Goal: Find specific page/section: Find specific page/section

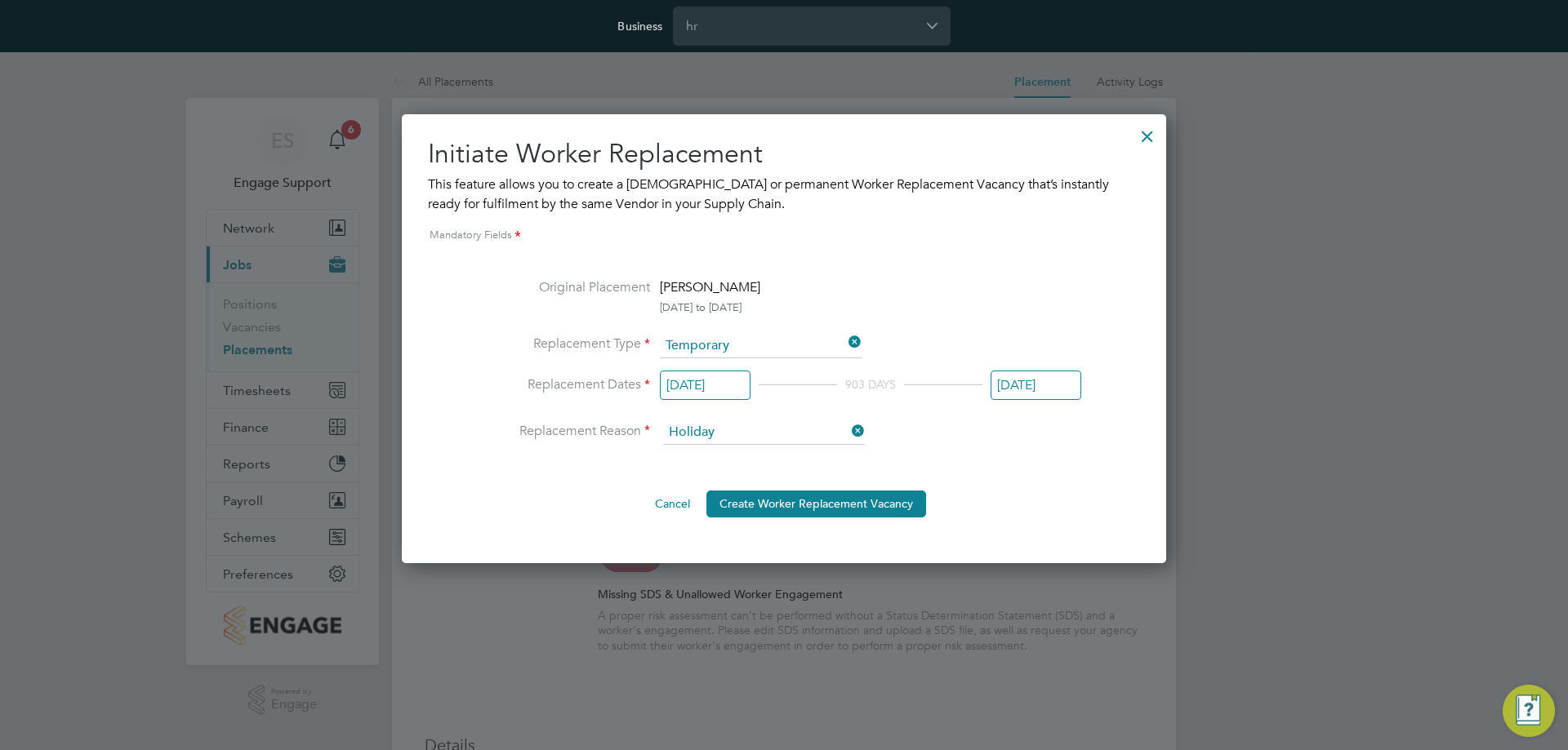
drag, startPoint x: 1141, startPoint y: 139, endPoint x: 976, endPoint y: 77, distance: 176.3
click at [1141, 138] on div at bounding box center [1148, 132] width 30 height 30
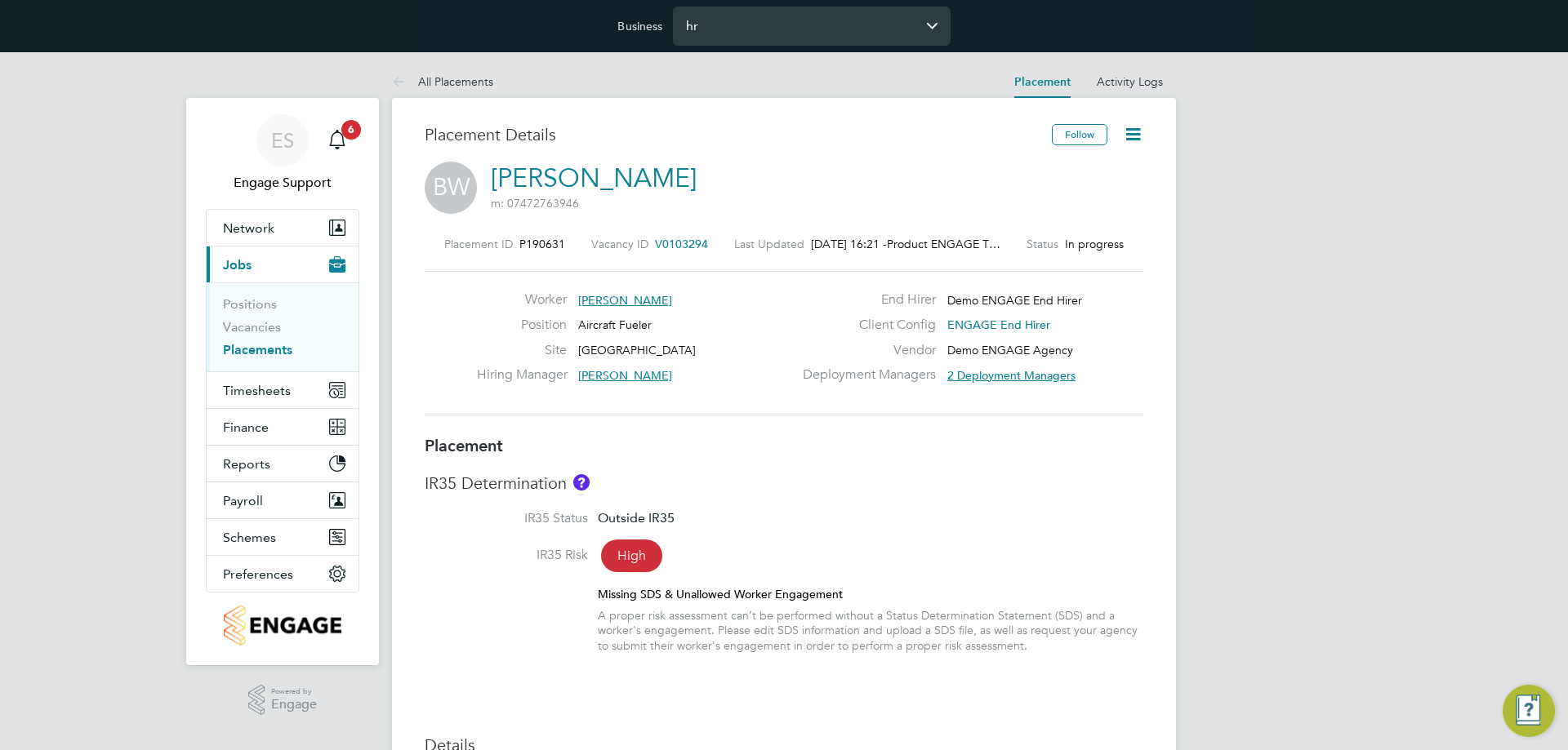
click at [791, 33] on input "hr" at bounding box center [812, 25] width 278 height 39
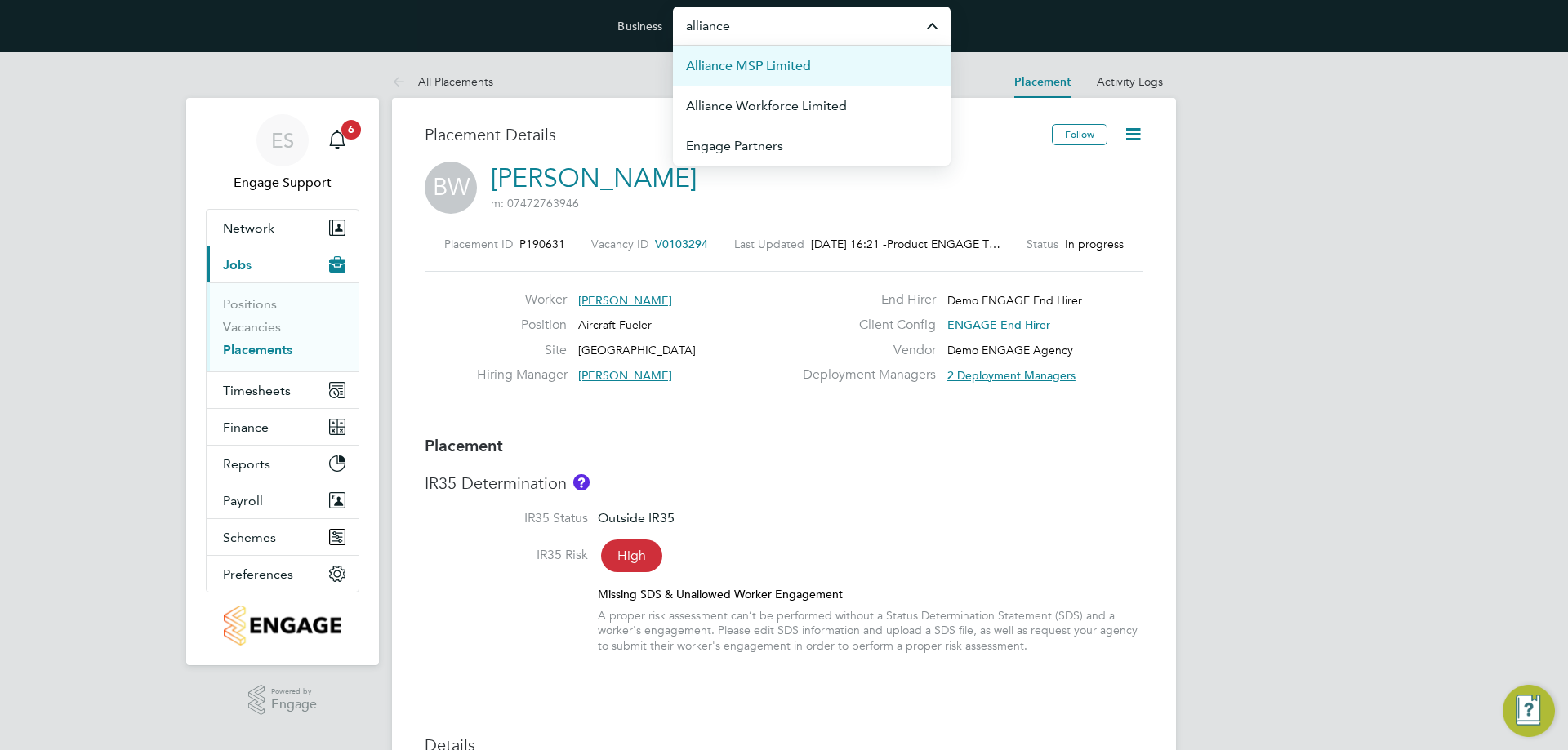
click at [805, 69] on span "Alliance MSP Limited" at bounding box center [749, 67] width 125 height 20
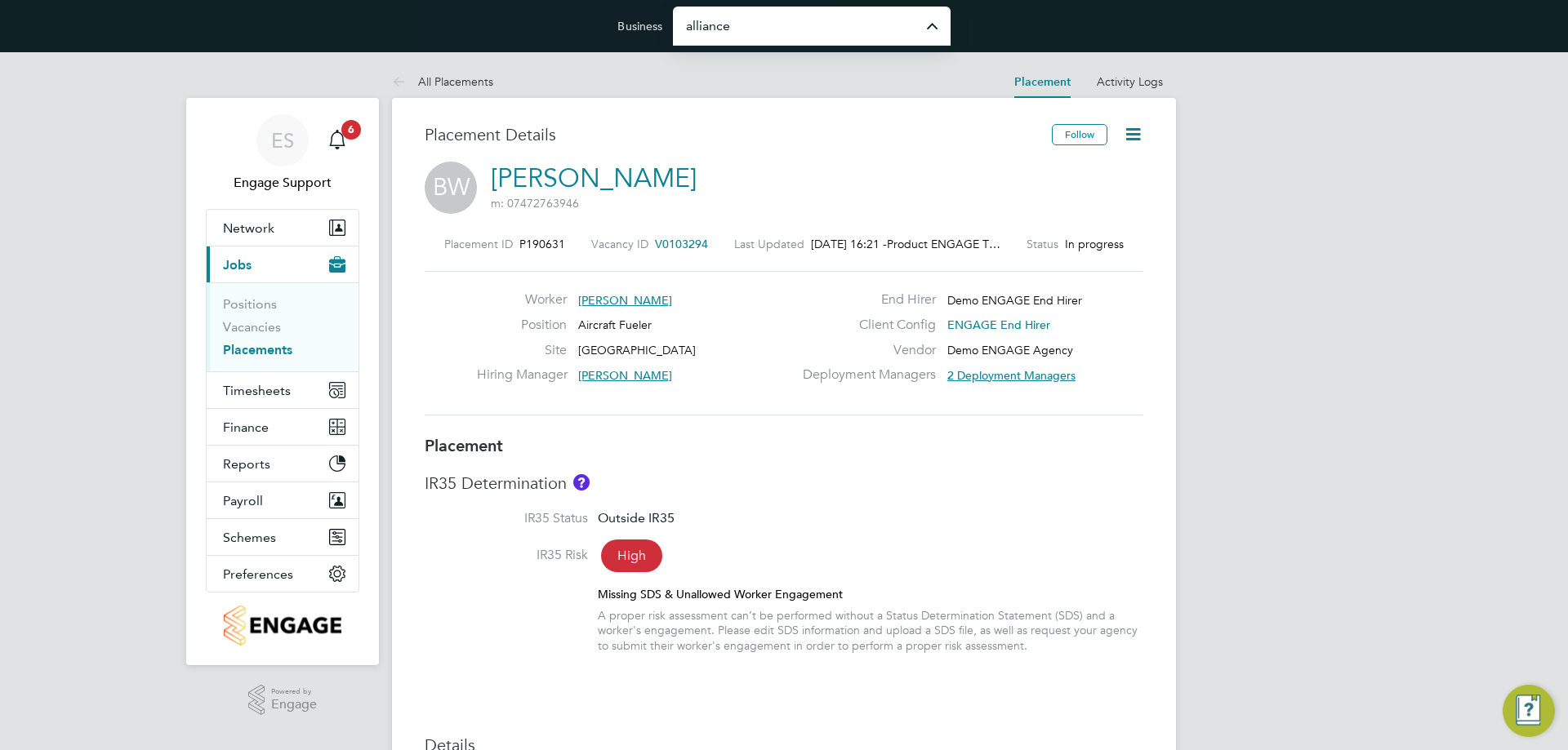
type input "Alliance MSP Limited"
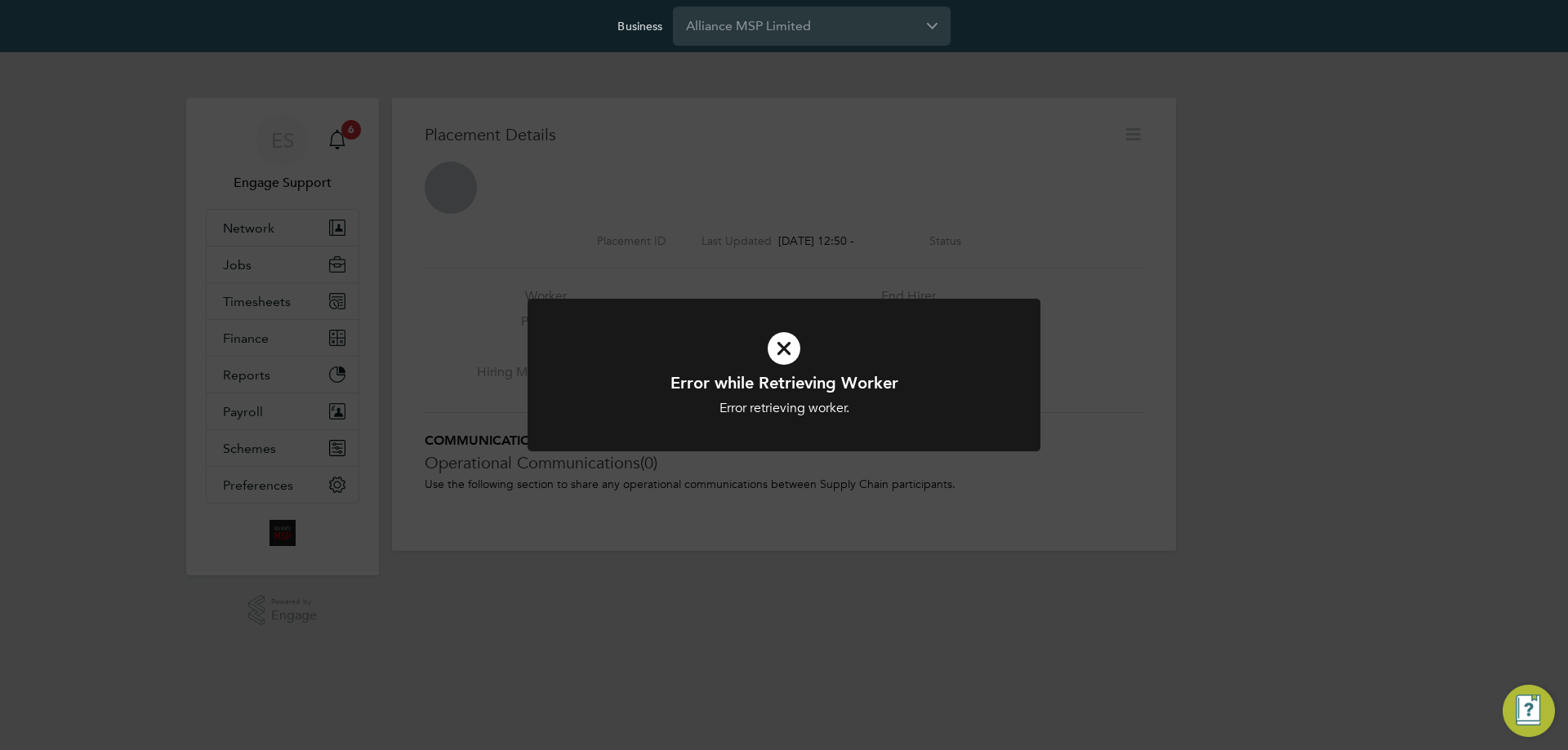
drag, startPoint x: 115, startPoint y: 314, endPoint x: 162, endPoint y: 262, distance: 70.1
click at [115, 313] on div "Error while Retrieving Worker Error retrieving worker. Cancel Okay" at bounding box center [784, 375] width 1568 height 750
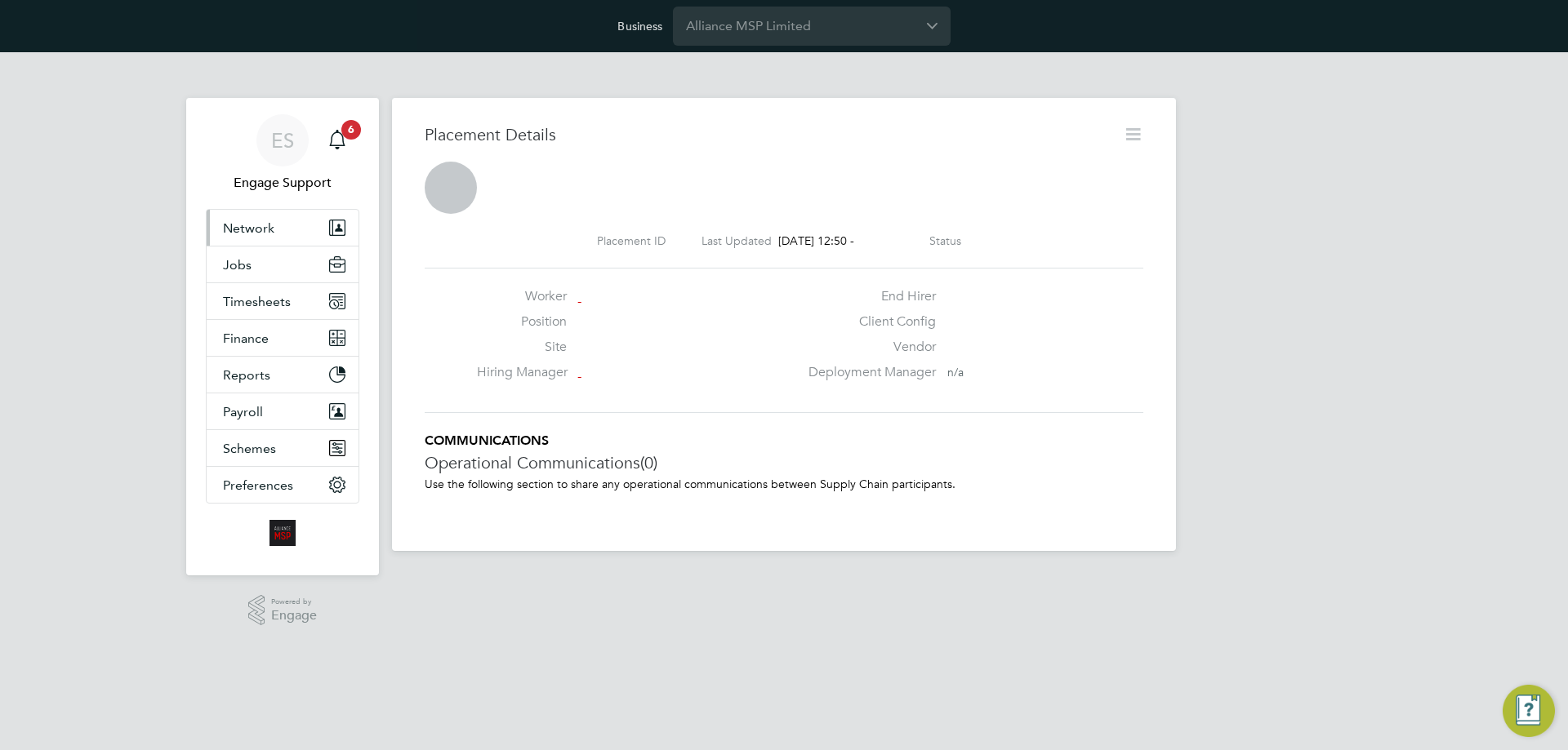
click at [227, 226] on span "Network" at bounding box center [248, 228] width 52 height 16
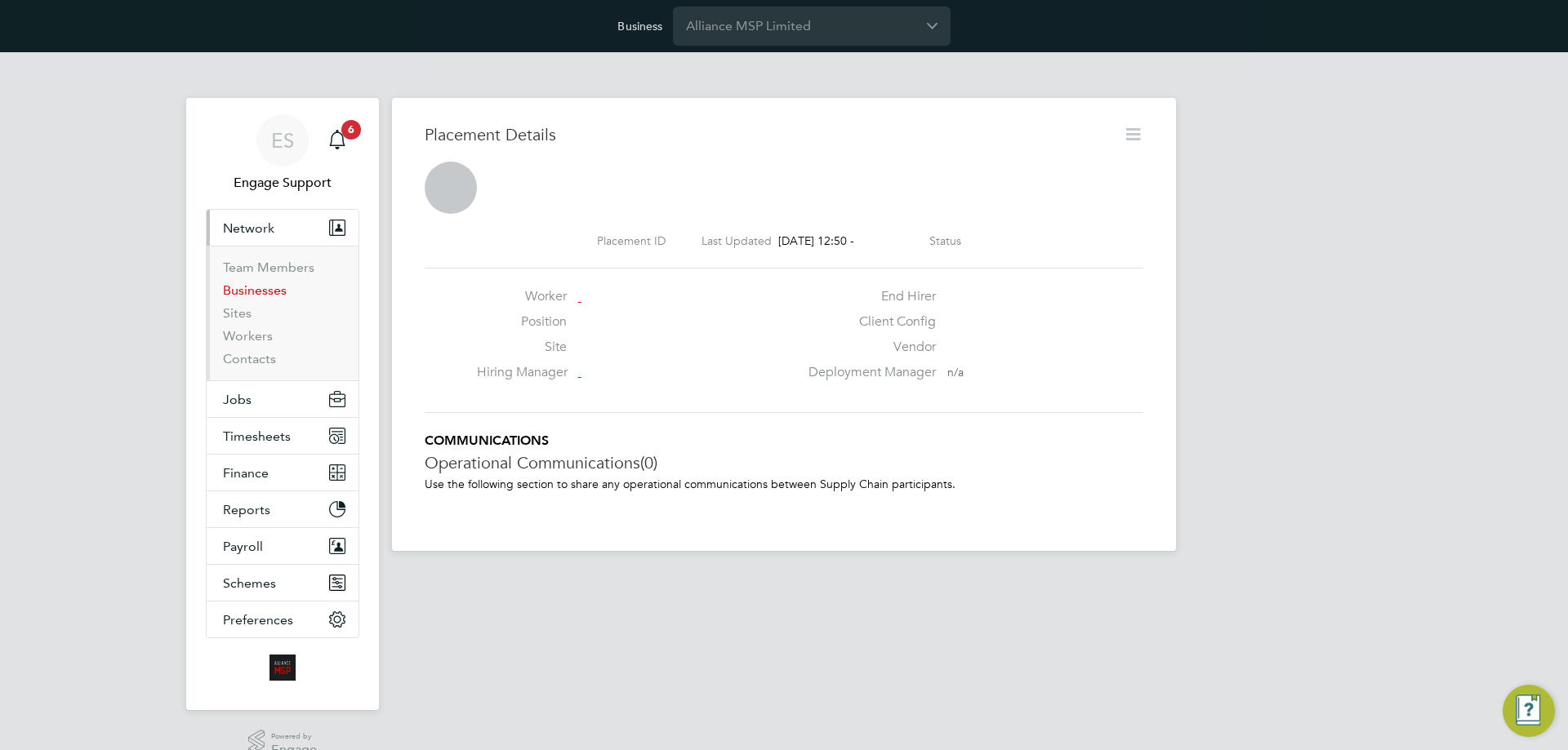
click at [263, 291] on link "Businesses" at bounding box center [255, 290] width 64 height 16
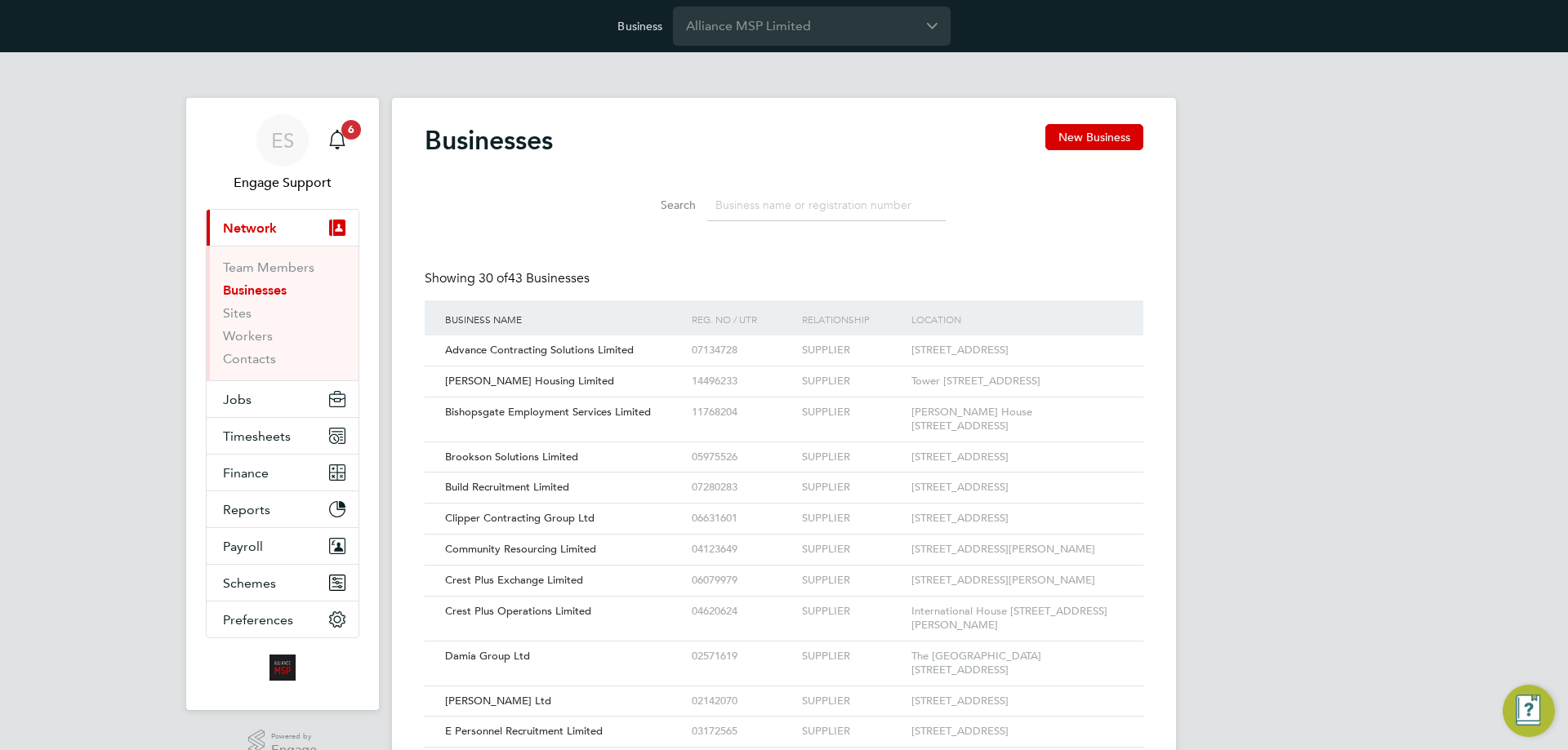
scroll to position [8, 8]
click at [741, 200] on input at bounding box center [827, 205] width 238 height 32
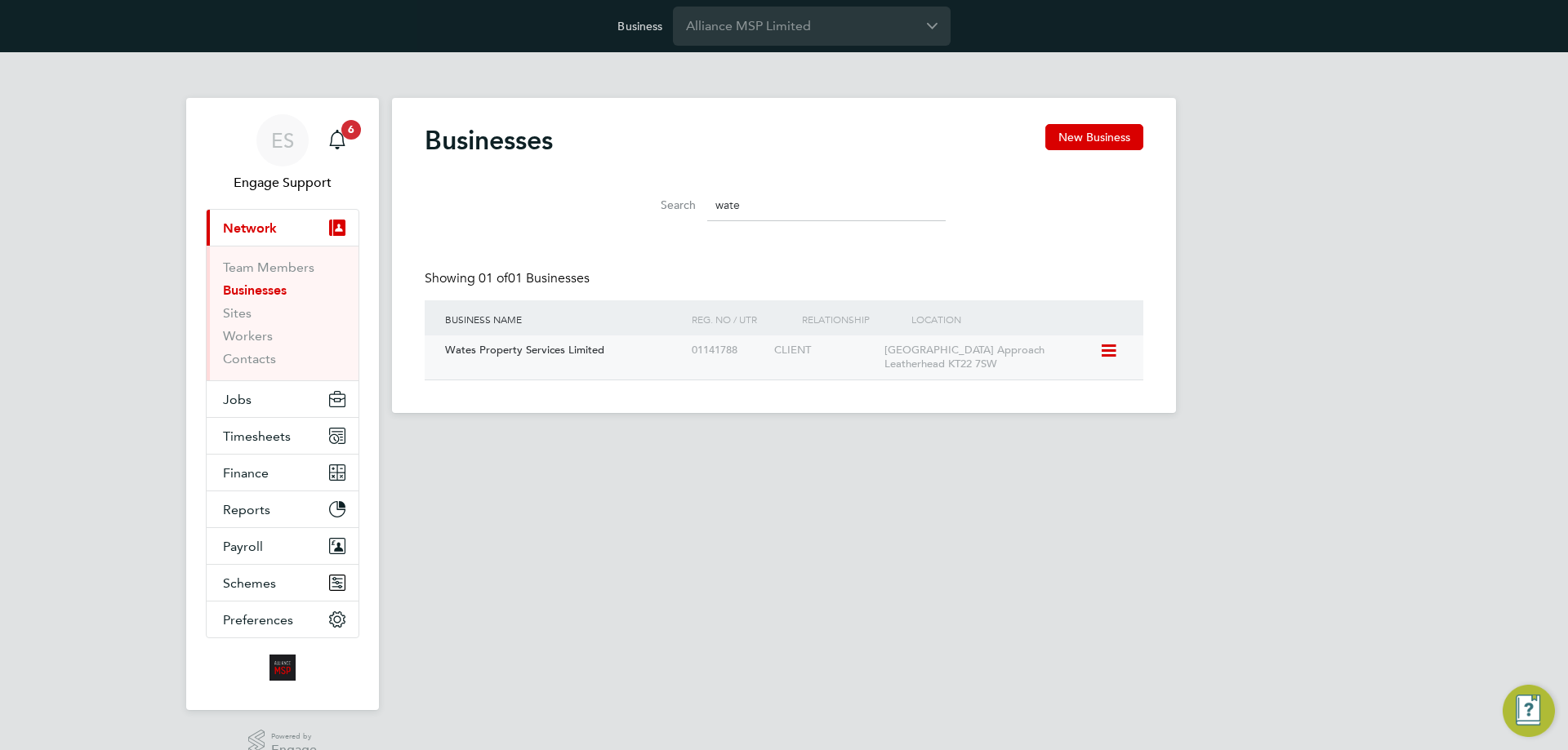
type input "wate"
click at [632, 352] on div "Wates Property Services Limited" at bounding box center [565, 351] width 247 height 30
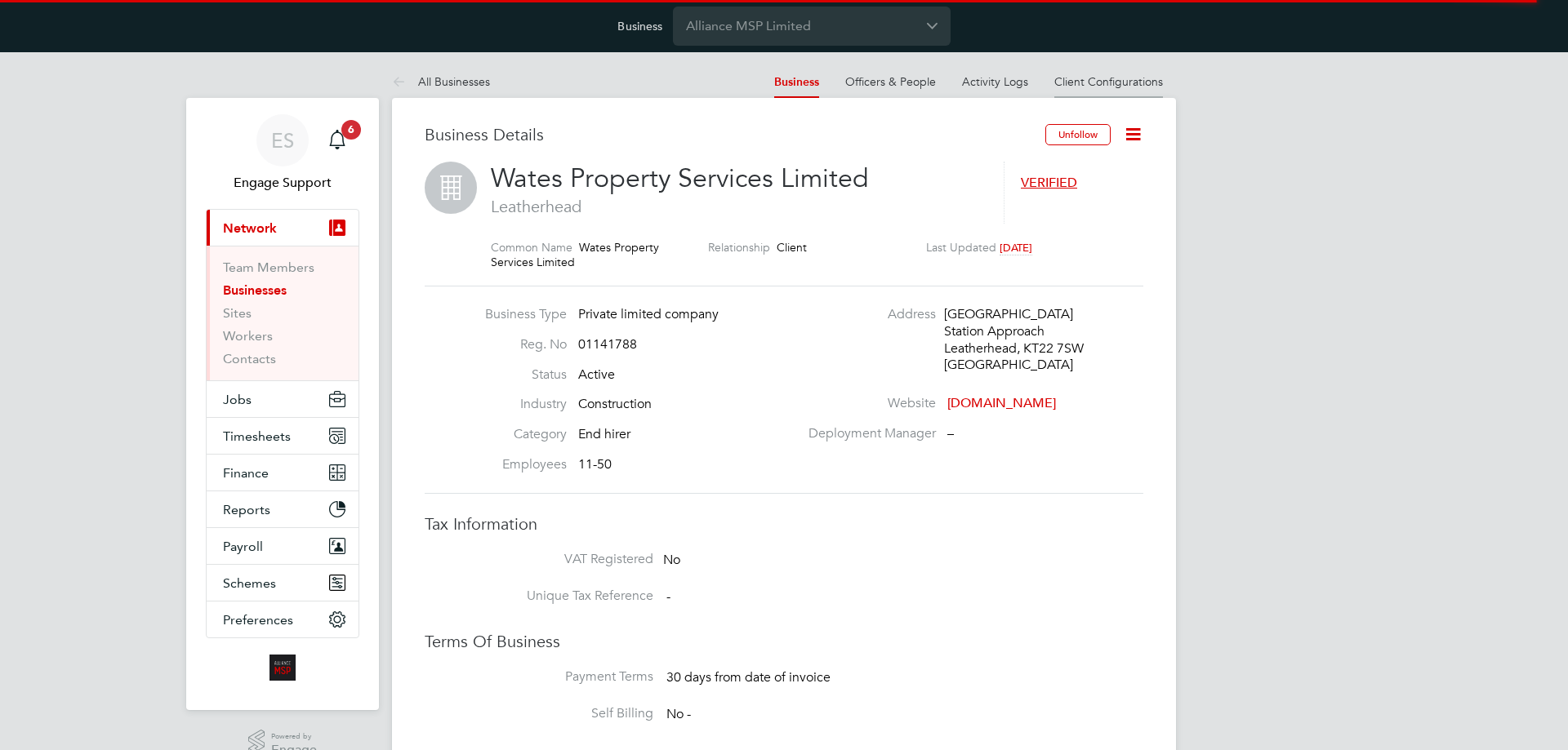
click at [1080, 77] on link "Client Configurations" at bounding box center [1109, 81] width 108 height 15
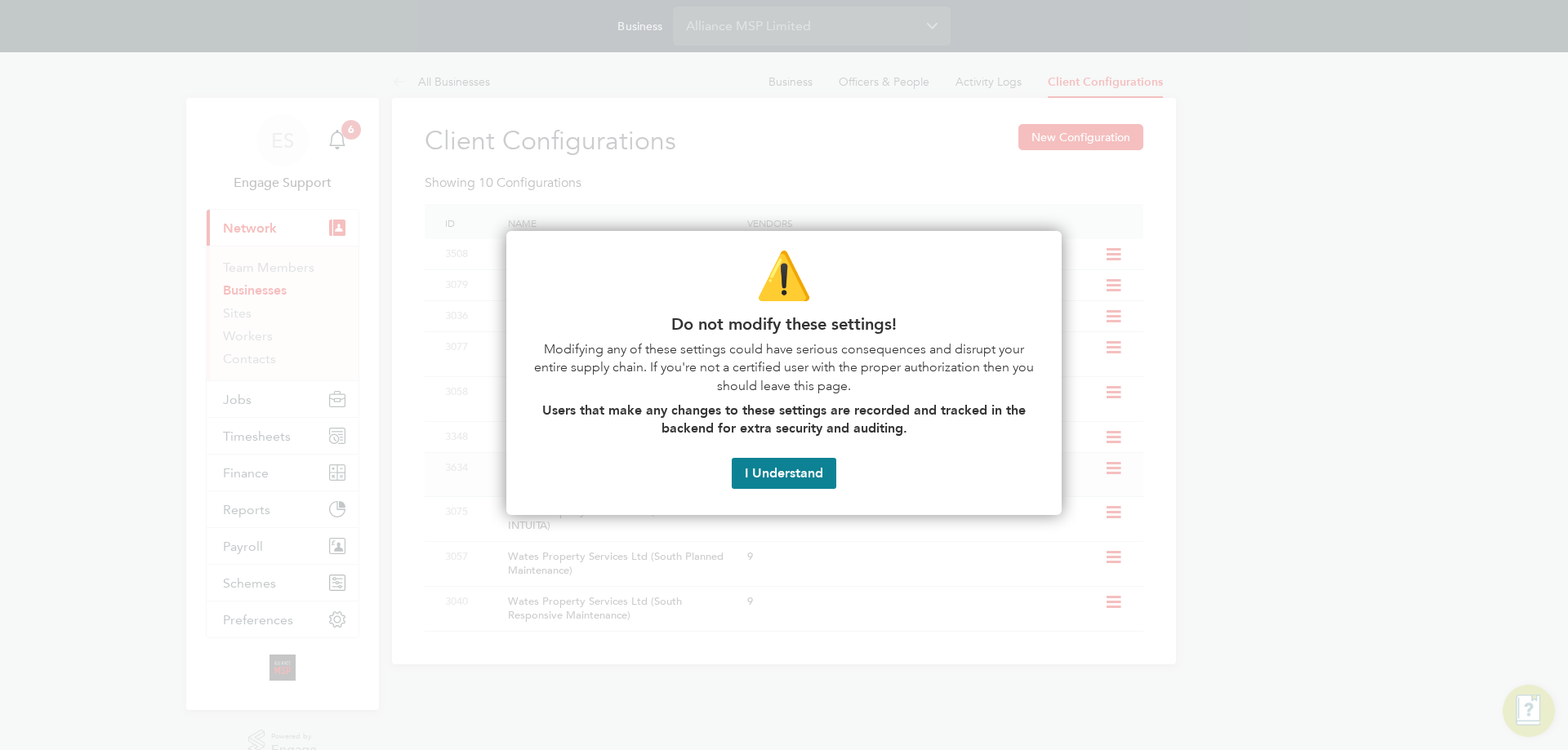
click at [800, 465] on button "I Understand" at bounding box center [784, 474] width 104 height 31
